Goal: Check status: Check status

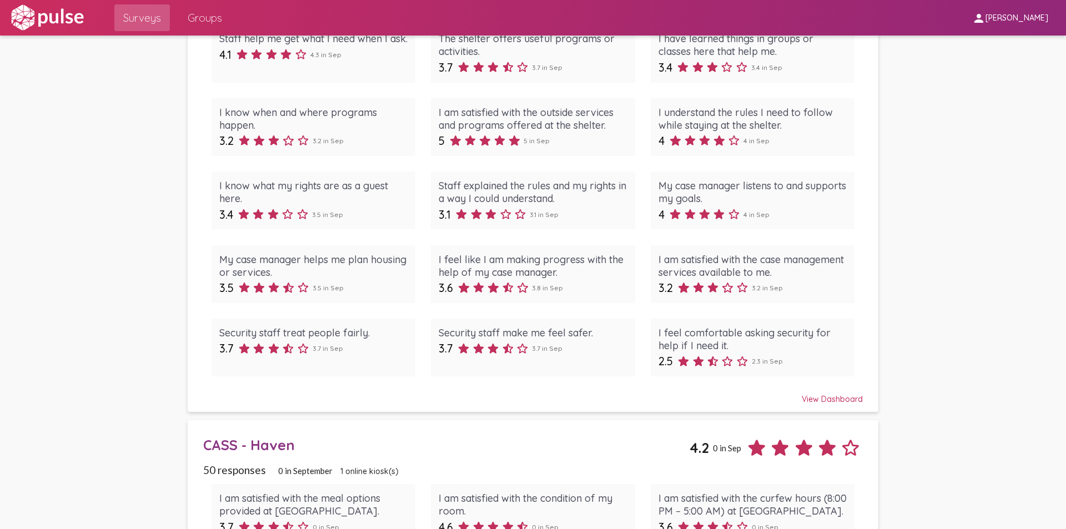
scroll to position [499, 0]
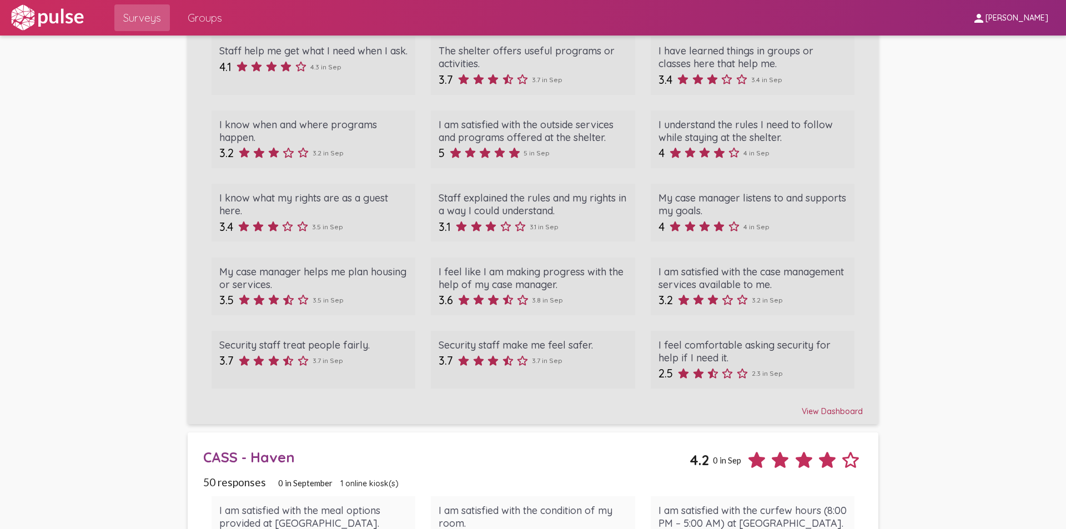
click at [845, 415] on div "View Dashboard" at bounding box center [532, 406] width 659 height 20
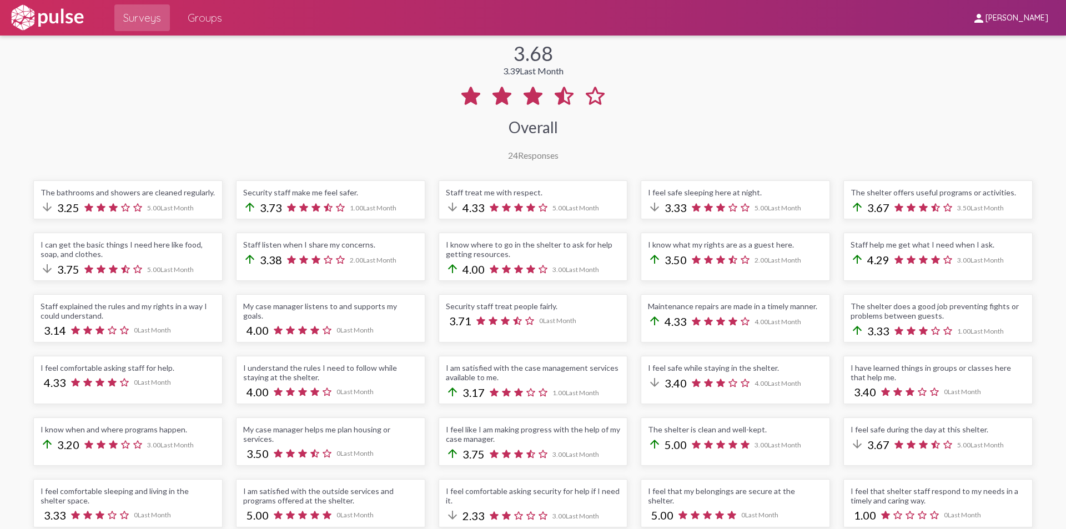
scroll to position [166, 0]
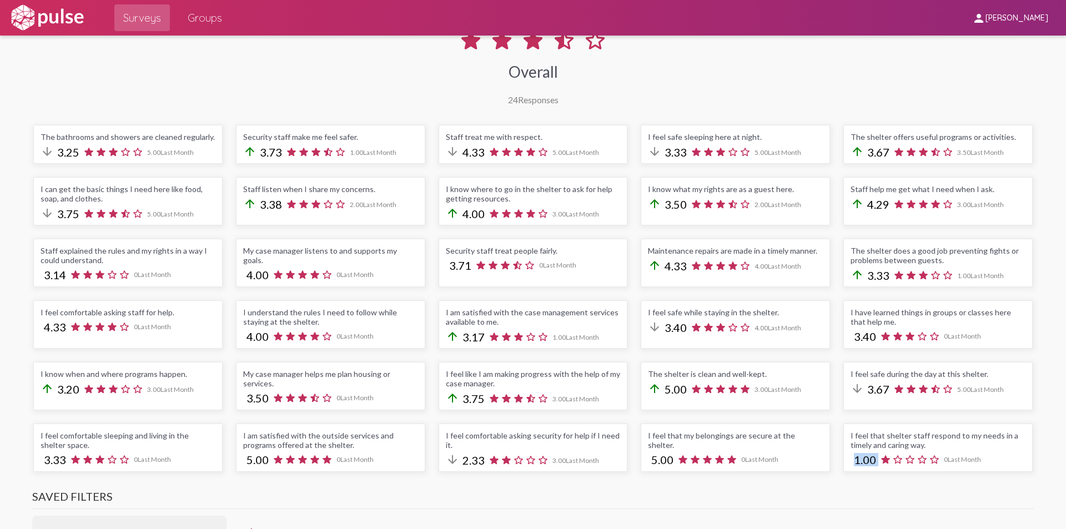
click at [923, 451] on div "I feel that shelter staff respond to my needs in a timely and caring way. 1.00 …" at bounding box center [937, 447] width 189 height 48
click at [959, 440] on div "I feel that shelter staff respond to my needs in a timely and caring way." at bounding box center [937, 440] width 175 height 19
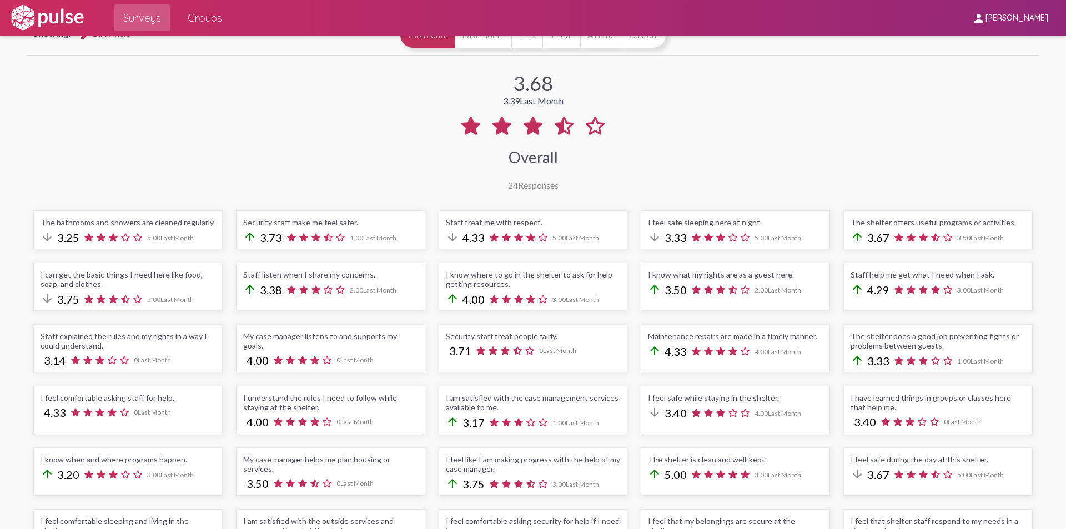
scroll to position [0, 0]
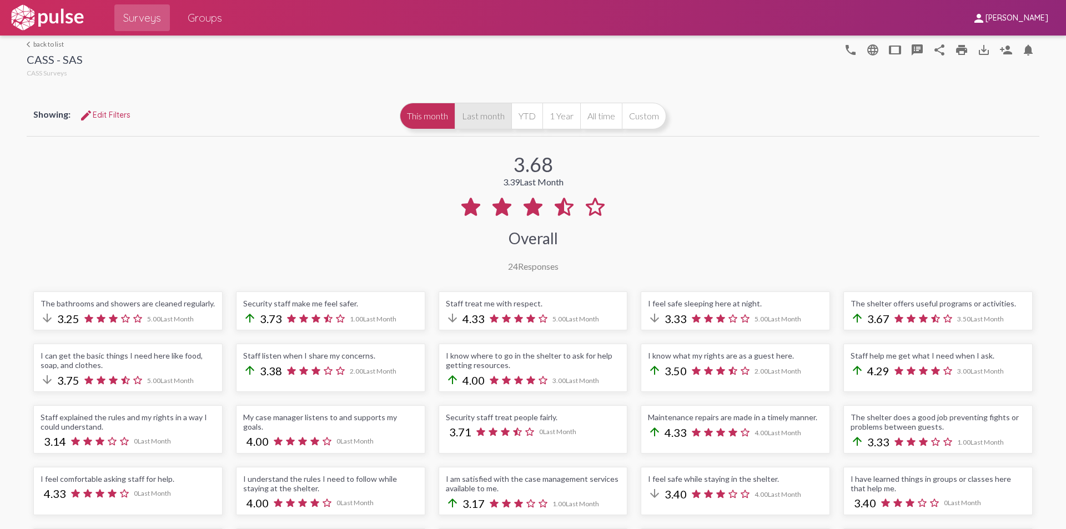
click at [490, 117] on button "Last month" at bounding box center [483, 116] width 57 height 27
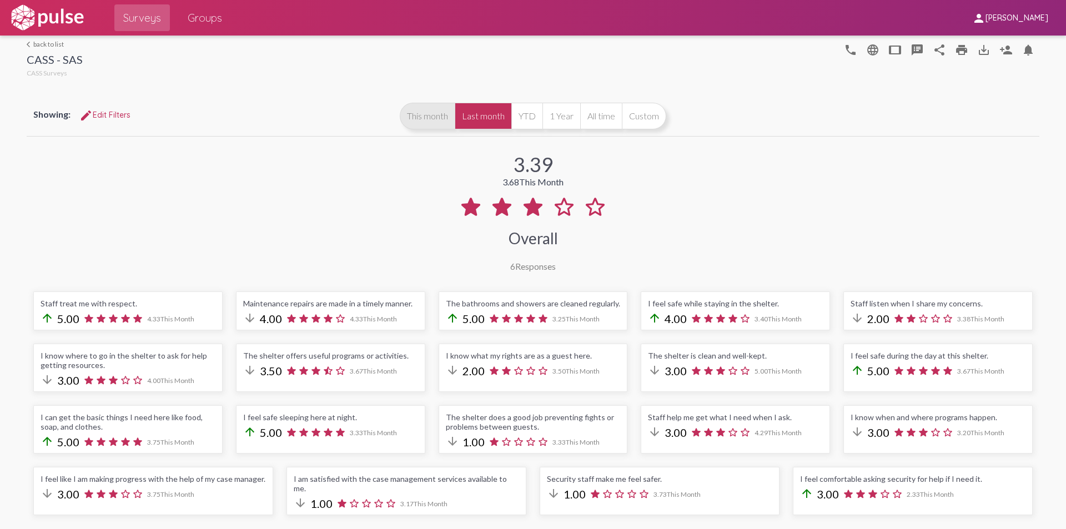
drag, startPoint x: 431, startPoint y: 117, endPoint x: 433, endPoint y: 122, distance: 5.8
click at [432, 119] on button "This month" at bounding box center [427, 116] width 55 height 27
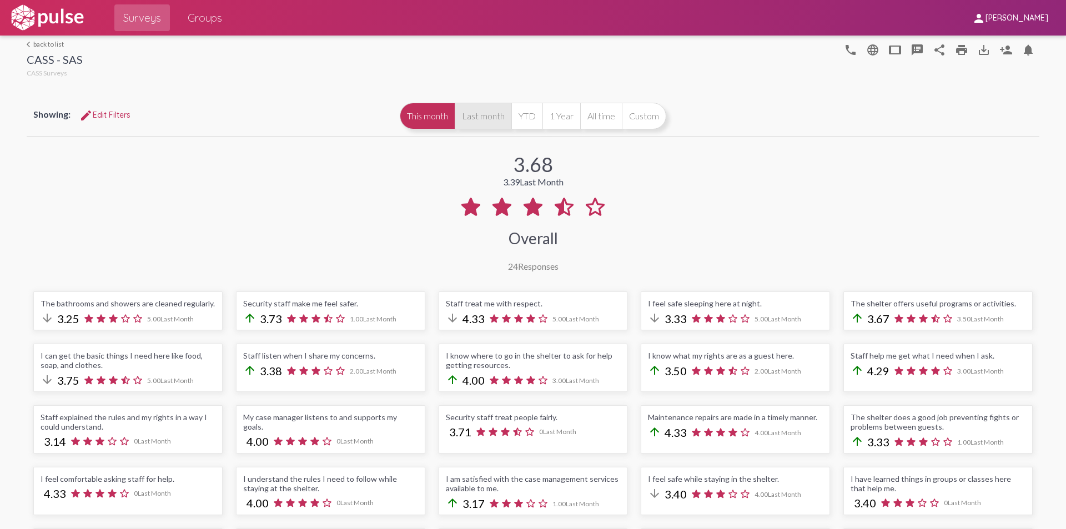
drag, startPoint x: 473, startPoint y: 118, endPoint x: 471, endPoint y: 128, distance: 10.8
click at [473, 125] on button "Last month" at bounding box center [483, 116] width 57 height 27
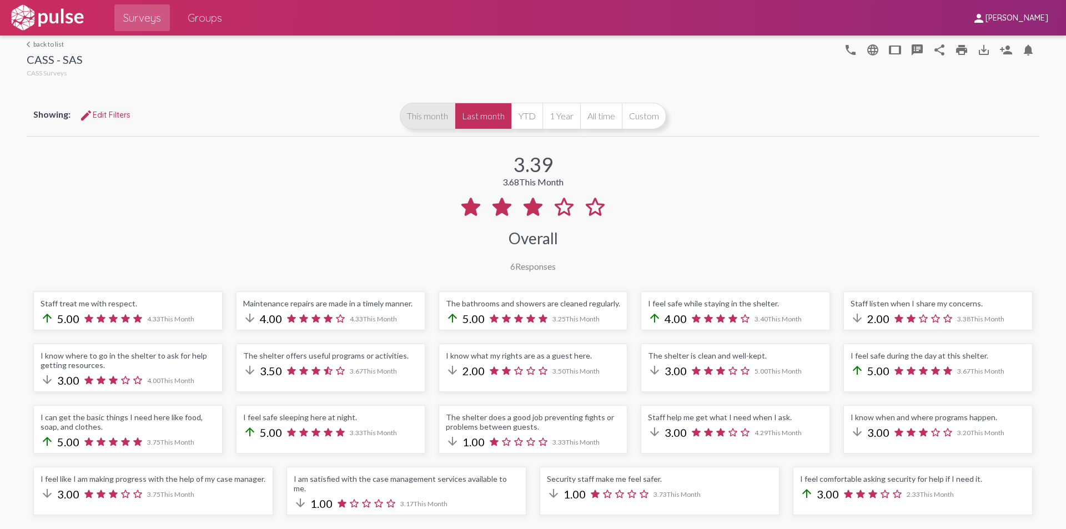
click at [414, 122] on button "This month" at bounding box center [427, 116] width 55 height 27
